Goal: Navigation & Orientation: Understand site structure

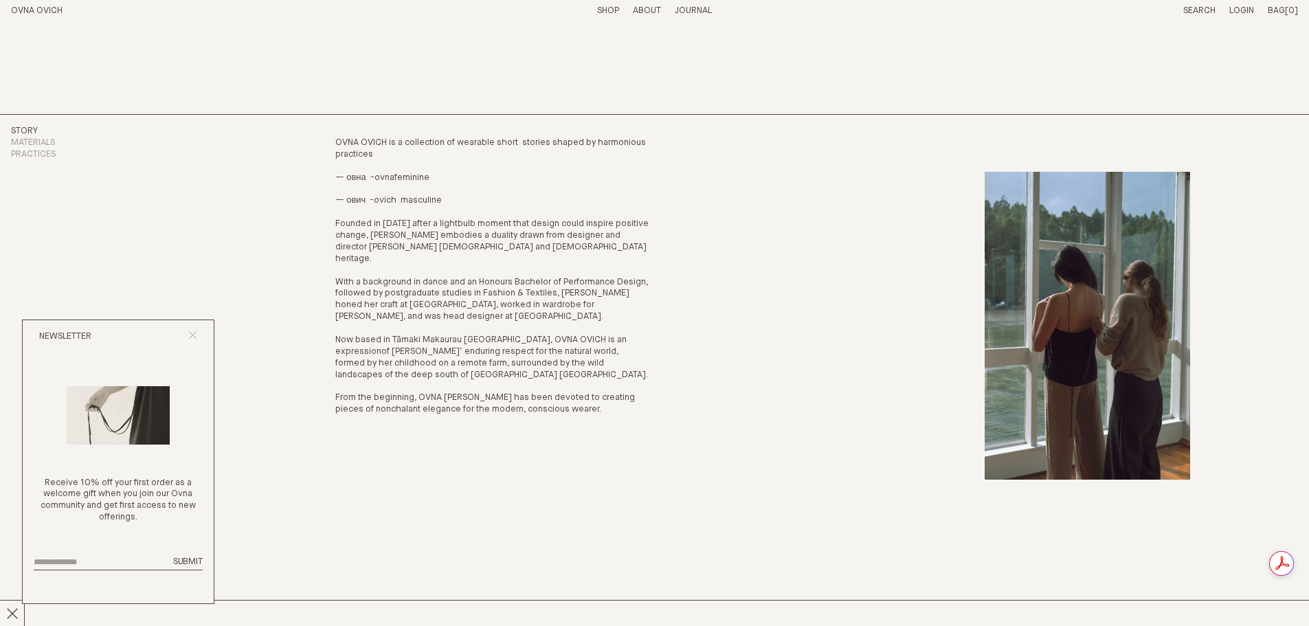
click at [188, 331] on icon "Close popup" at bounding box center [192, 335] width 9 height 9
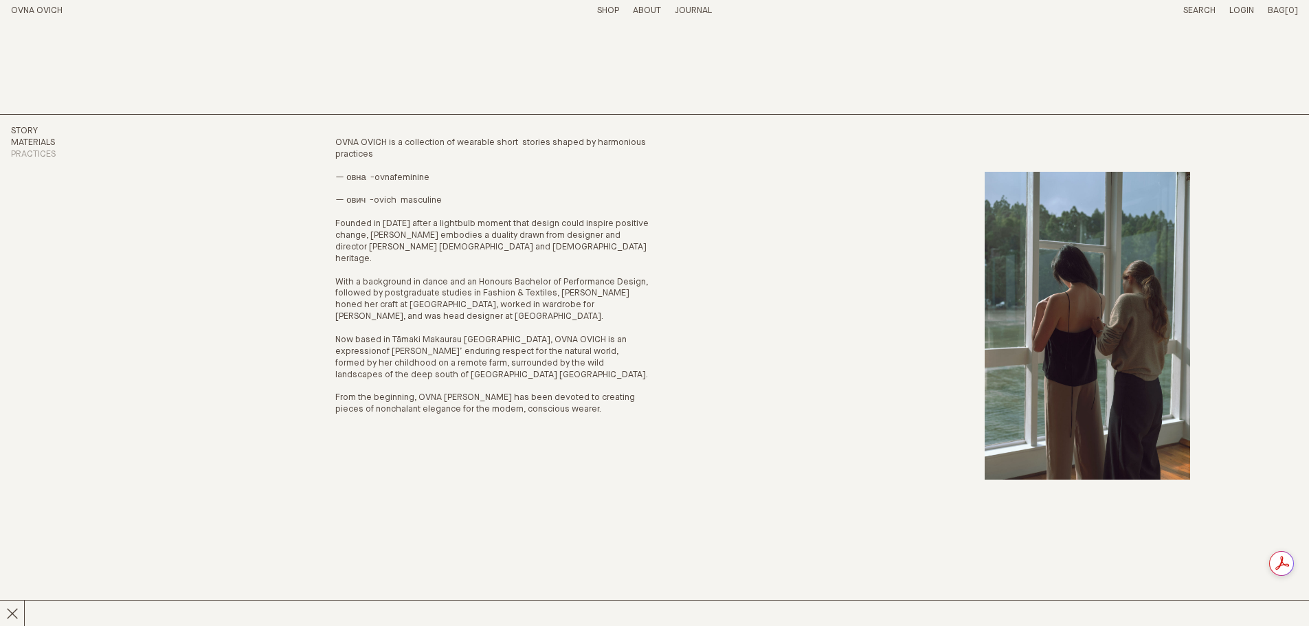
click at [41, 139] on link "Materials" at bounding box center [33, 142] width 44 height 9
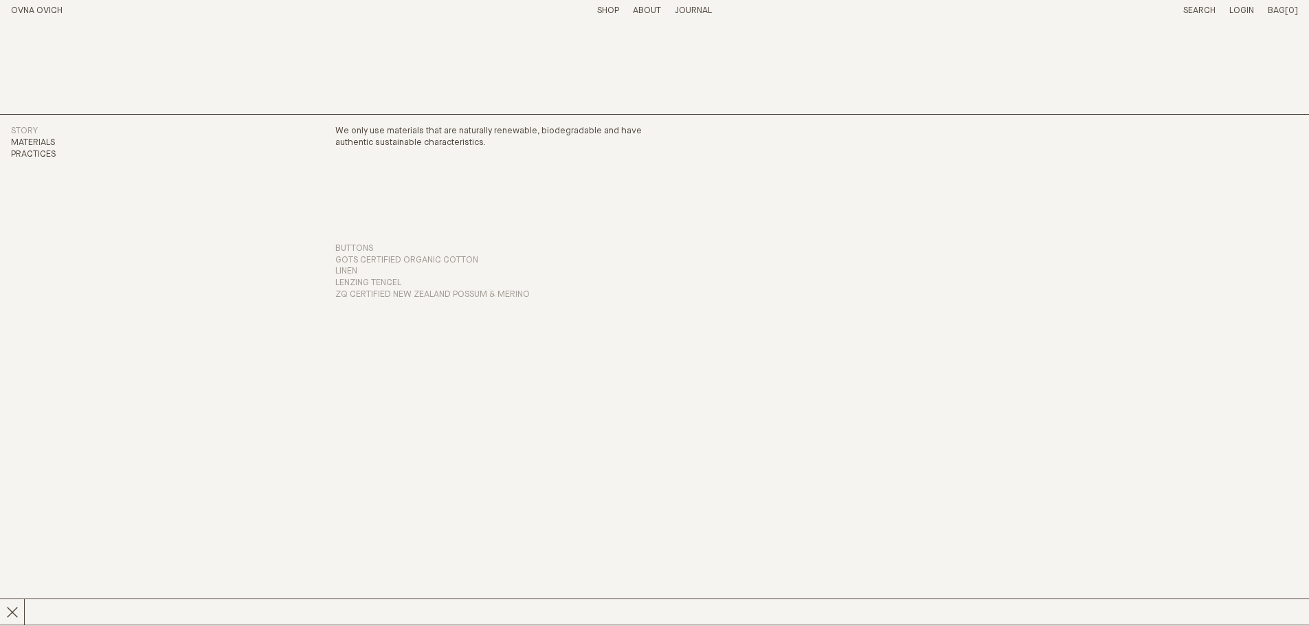
click at [46, 155] on link "Practices" at bounding box center [33, 154] width 45 height 9
